Goal: Navigation & Orientation: Find specific page/section

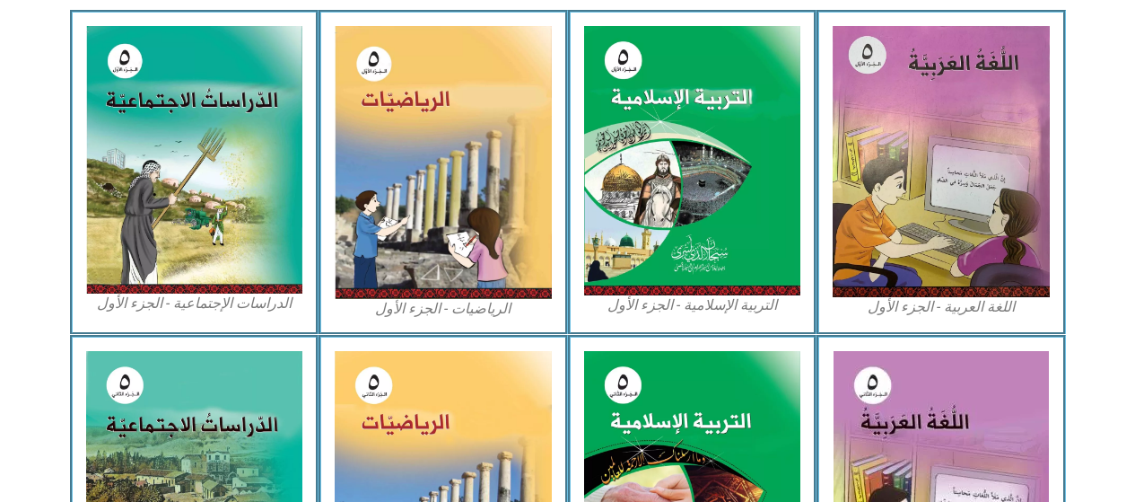
scroll to position [572, 0]
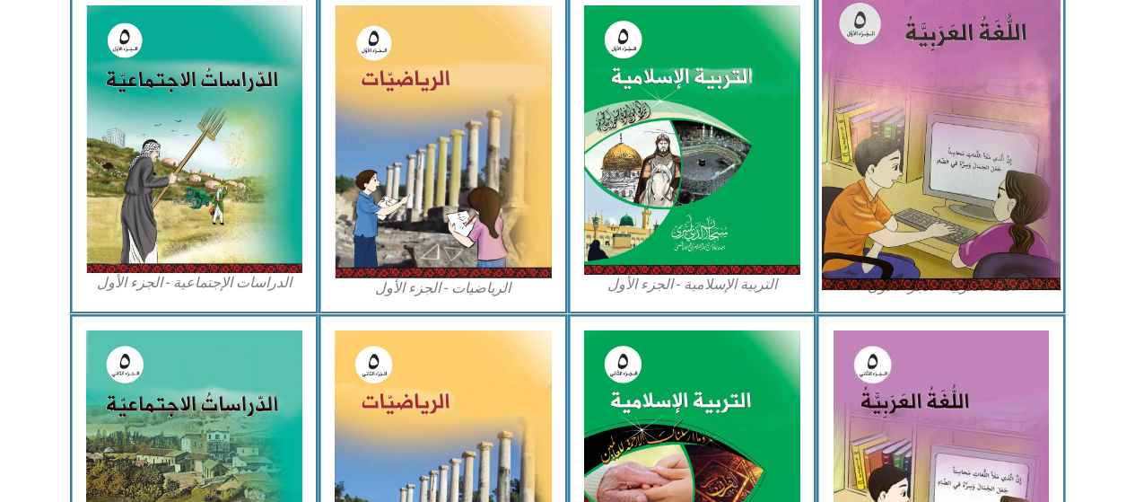
click at [927, 196] on img at bounding box center [941, 141] width 239 height 298
click at [927, 209] on img at bounding box center [941, 141] width 239 height 298
click at [929, 222] on img at bounding box center [941, 141] width 239 height 298
click at [925, 218] on img at bounding box center [941, 141] width 239 height 298
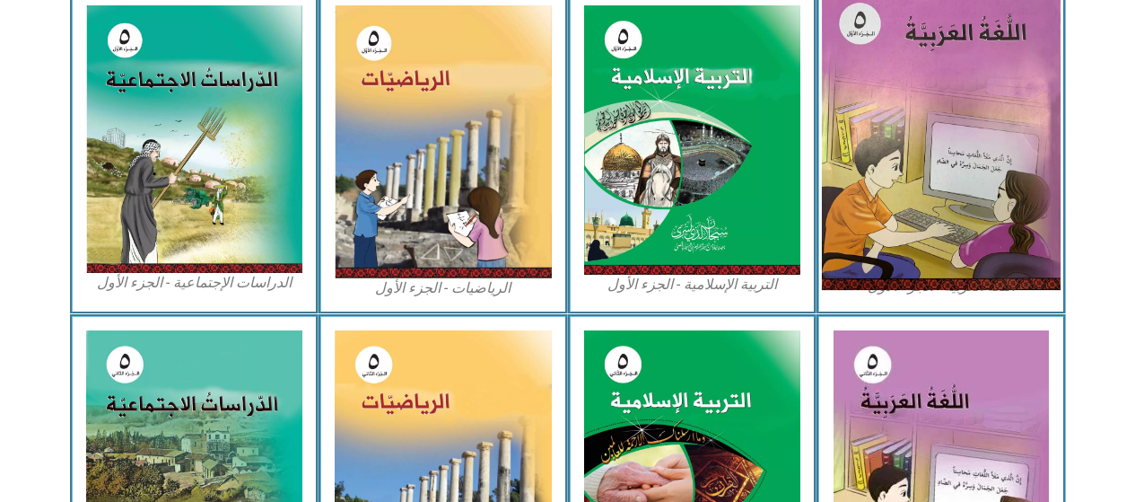
click at [925, 229] on img at bounding box center [941, 141] width 239 height 298
click at [1031, 166] on img at bounding box center [941, 141] width 239 height 298
click at [873, 202] on img at bounding box center [941, 141] width 239 height 298
click at [1022, 190] on img at bounding box center [941, 141] width 239 height 298
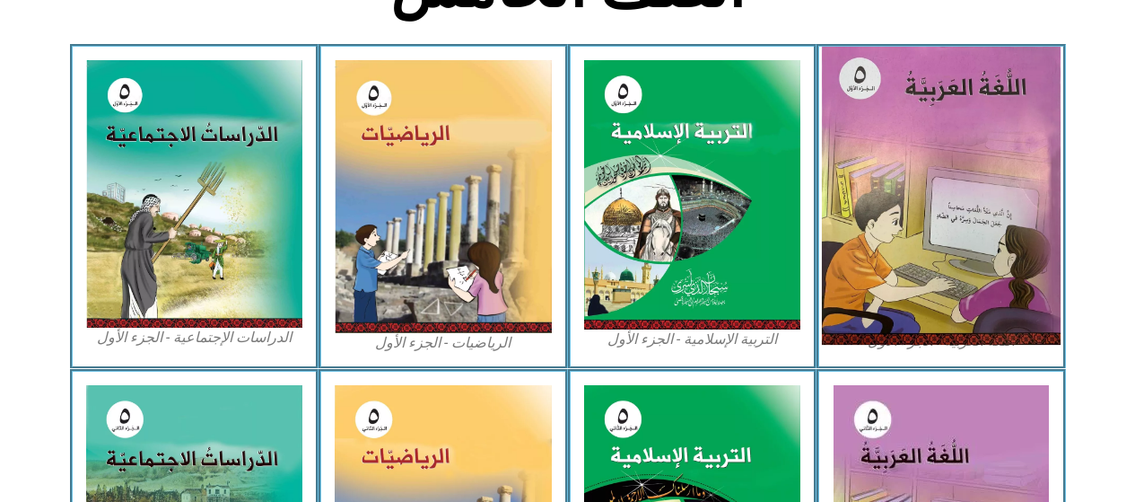
click at [882, 240] on img at bounding box center [941, 196] width 239 height 298
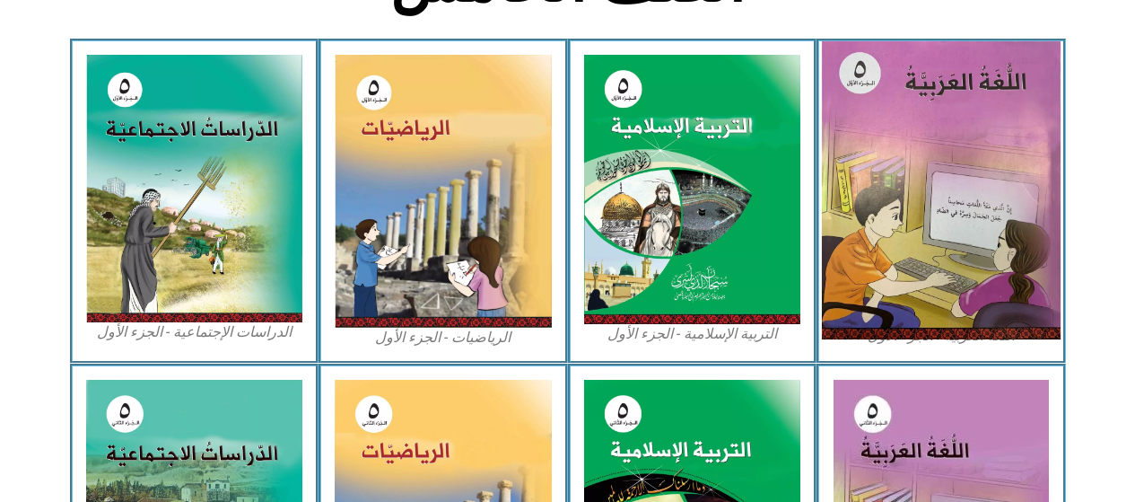
scroll to position [531, 0]
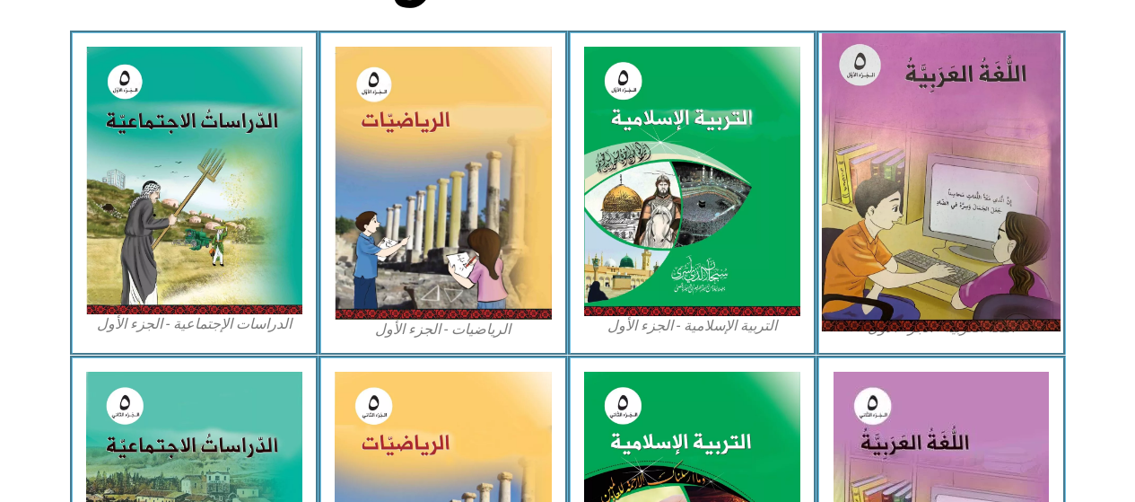
click at [1012, 228] on img at bounding box center [941, 182] width 239 height 298
click at [1013, 234] on img at bounding box center [941, 182] width 239 height 298
click at [853, 196] on img at bounding box center [941, 182] width 239 height 298
click at [860, 256] on img at bounding box center [941, 182] width 239 height 298
click at [872, 261] on img at bounding box center [941, 182] width 239 height 298
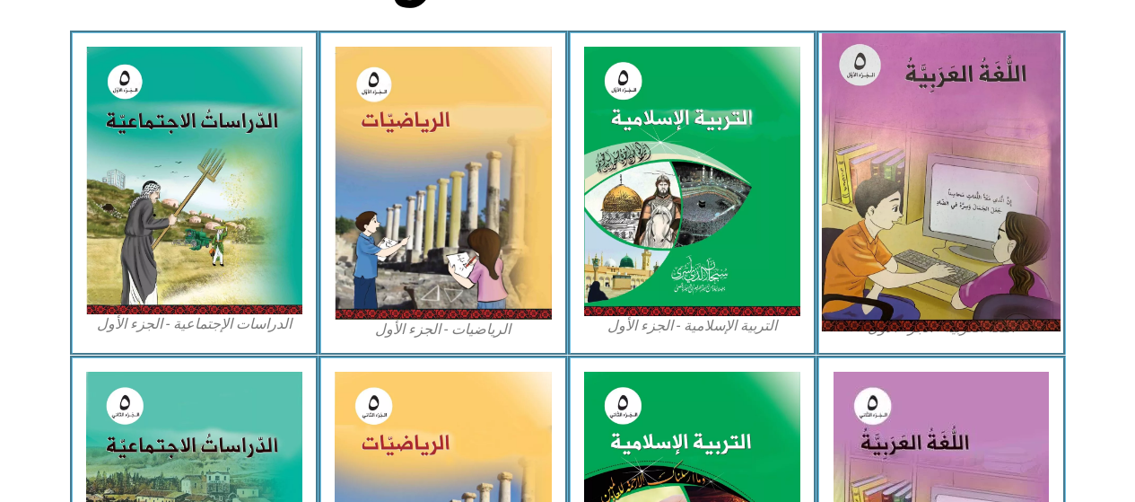
click at [872, 261] on img at bounding box center [941, 182] width 239 height 298
click at [884, 279] on img at bounding box center [941, 182] width 239 height 298
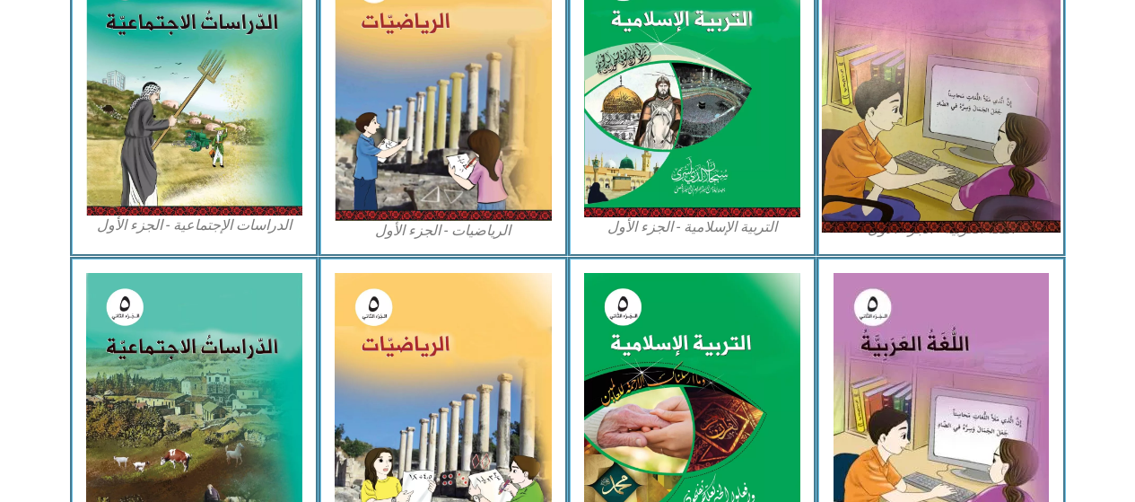
scroll to position [625, 0]
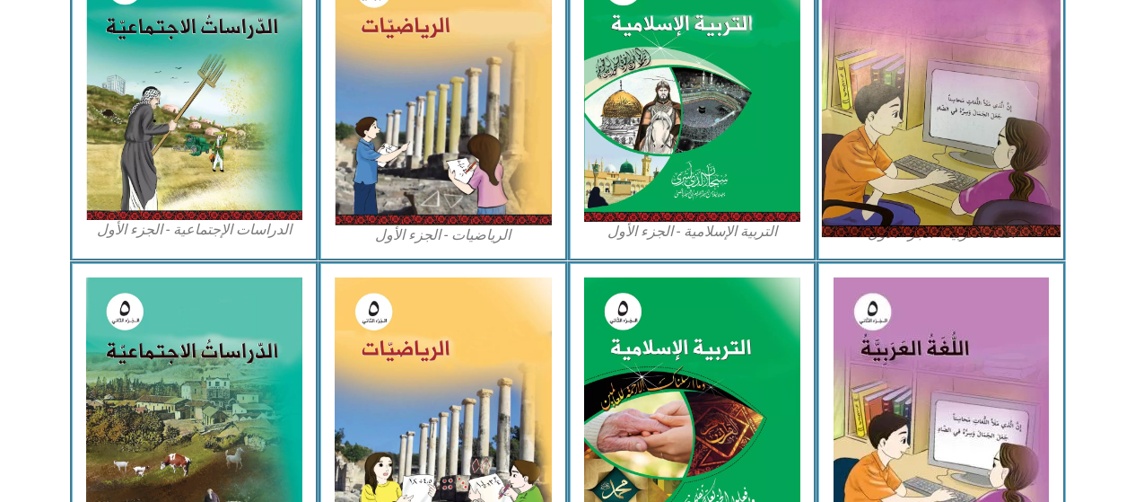
click at [908, 185] on img at bounding box center [941, 88] width 239 height 298
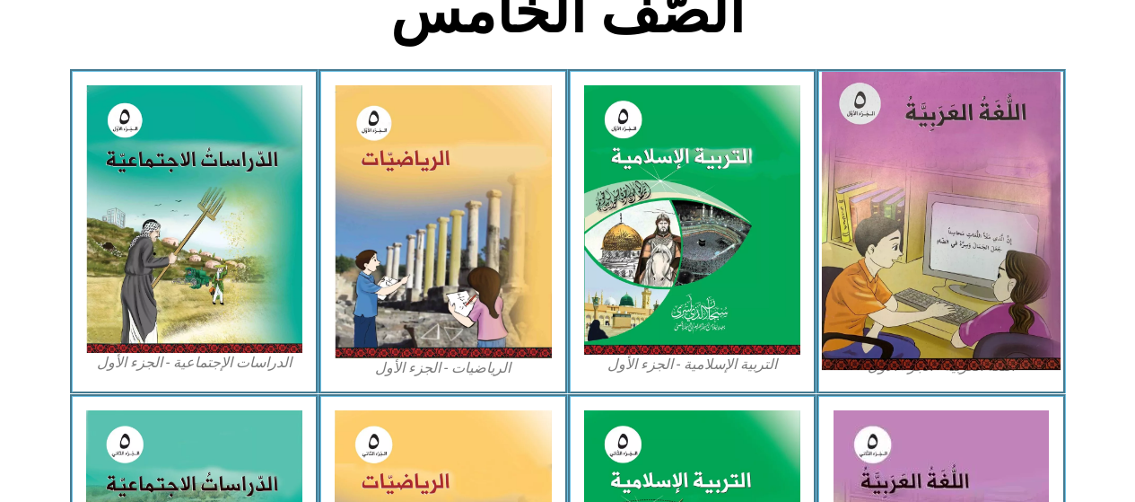
scroll to position [494, 0]
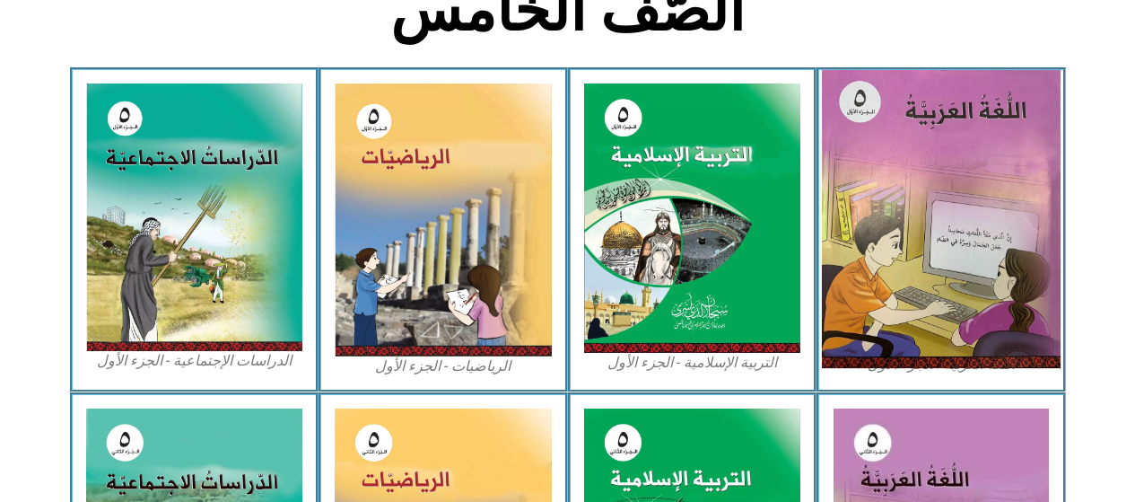
click at [868, 161] on img at bounding box center [941, 219] width 239 height 298
click at [876, 254] on img at bounding box center [941, 219] width 239 height 298
click at [862, 270] on img at bounding box center [941, 219] width 239 height 298
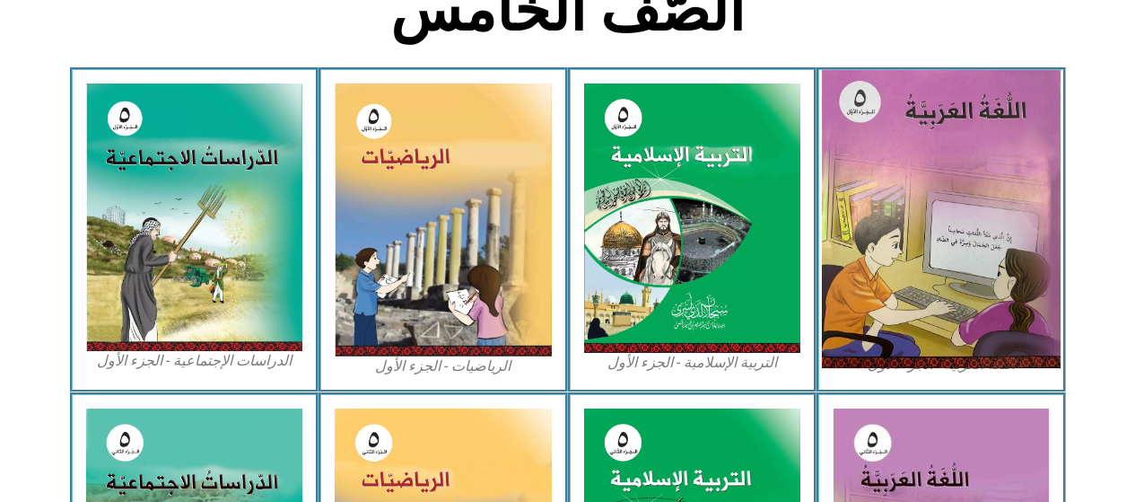
click at [862, 270] on img at bounding box center [941, 219] width 239 height 298
click at [862, 261] on img at bounding box center [941, 219] width 239 height 298
